Goal: Communication & Community: Answer question/provide support

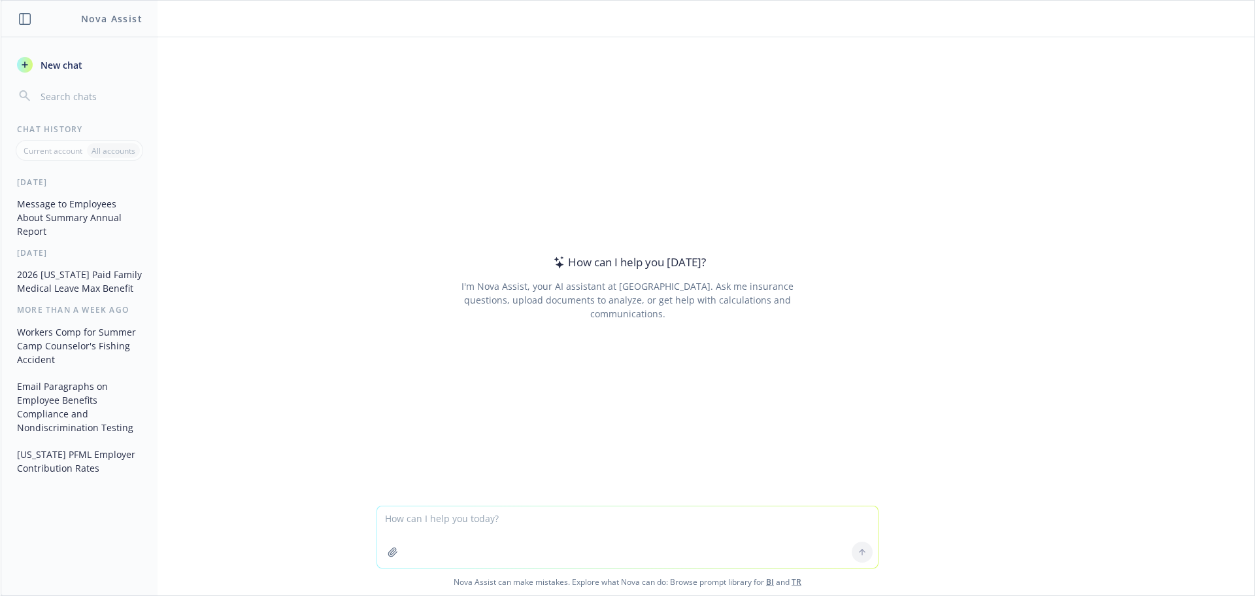
click at [381, 518] on textarea at bounding box center [627, 536] width 501 height 61
drag, startPoint x: 770, startPoint y: 518, endPoint x: 782, endPoint y: 524, distance: 12.9
click at [771, 518] on textarea "I need an email to a client advising them an extension has been filed for their…" at bounding box center [627, 536] width 501 height 61
click at [847, 515] on textarea "I need an email to a client advising them an extension has been filed for their…" at bounding box center [627, 536] width 501 height 61
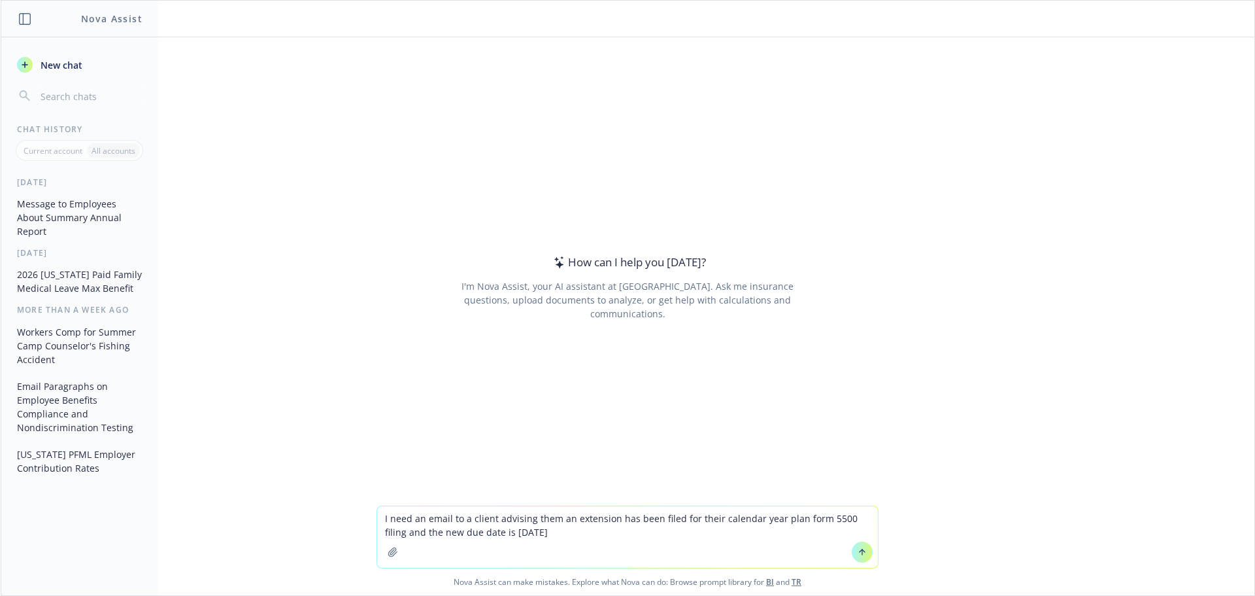
click at [533, 535] on textarea "I need an email to a client advising them an extension has been filed for their…" at bounding box center [627, 536] width 501 height 61
type textarea "I need an email to a client advising them an extension has been filed for their…"
click at [858, 557] on button at bounding box center [862, 551] width 21 height 21
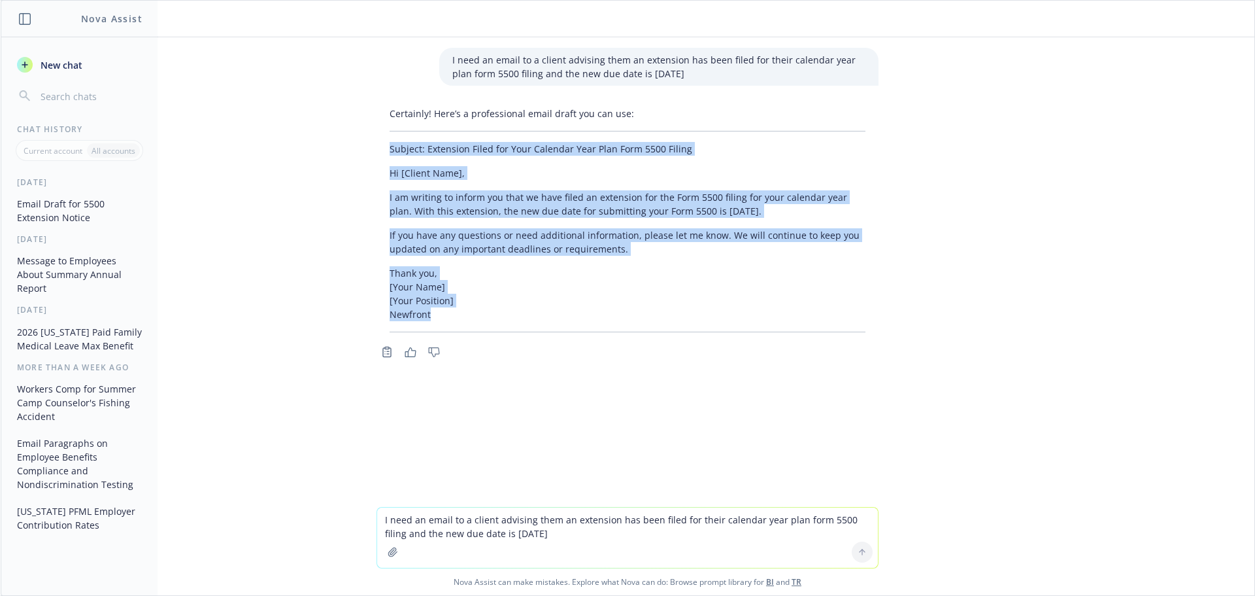
drag, startPoint x: 358, startPoint y: 138, endPoint x: 735, endPoint y: 310, distance: 414.5
click at [735, 310] on div "I need an email to a client advising them an extension has been filed for their…" at bounding box center [628, 271] width 1254 height 469
copy div "Subject: Extension Filed for Your Calendar Year Plan Form 5500 Filing Hi [Clien…"
